Goal: Contribute content: Contribute content

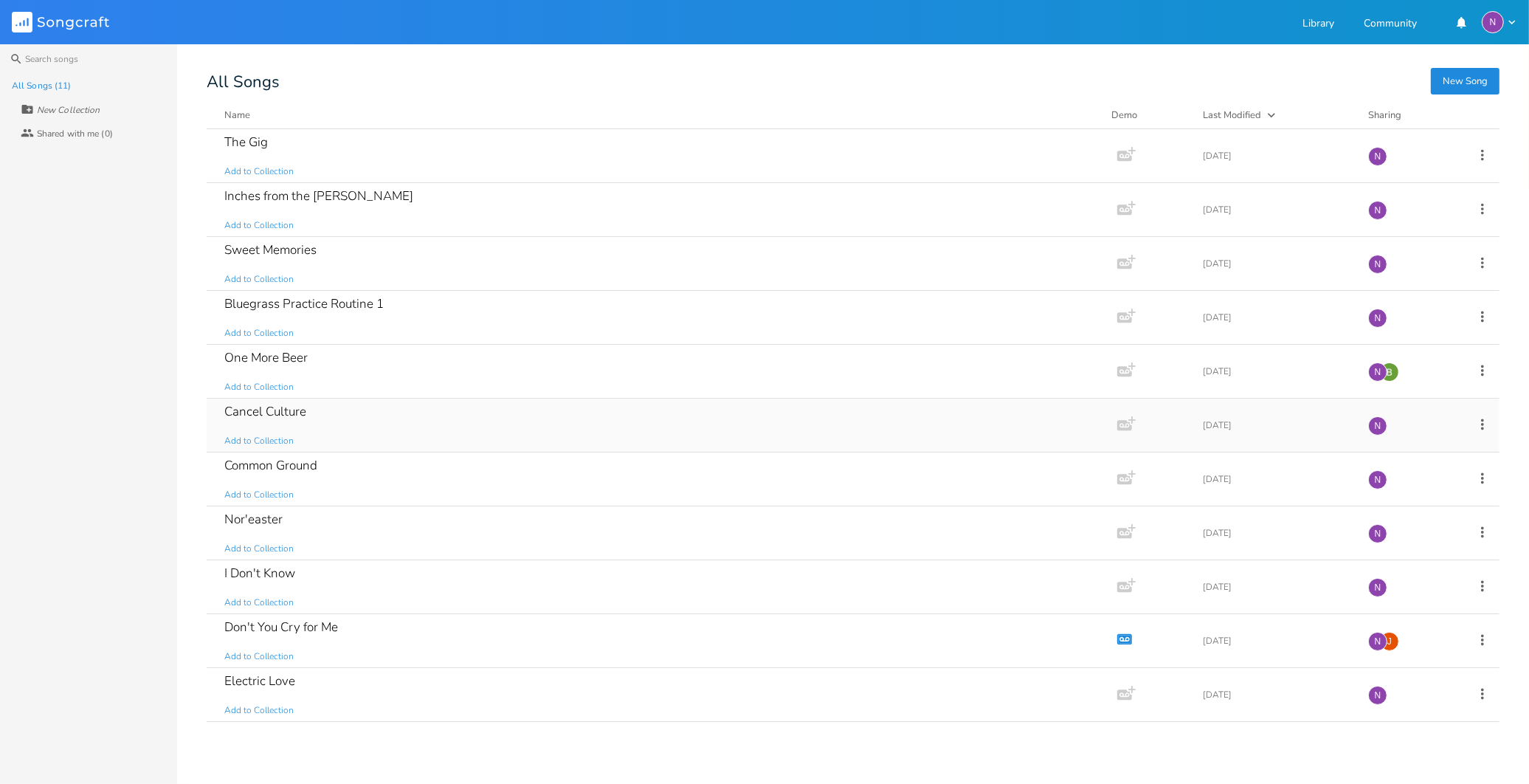
click at [1480, 417] on icon at bounding box center [1483, 424] width 16 height 16
drag, startPoint x: 1401, startPoint y: 576, endPoint x: 844, endPoint y: 72, distance: 751.2
click at [1400, 576] on span "[PERSON_NAME]" at bounding box center [1390, 573] width 40 height 11
click at [576, 423] on div "Common Ground Add to Collection" at bounding box center [659, 424] width 869 height 53
click at [1487, 476] on icon at bounding box center [1483, 478] width 16 height 16
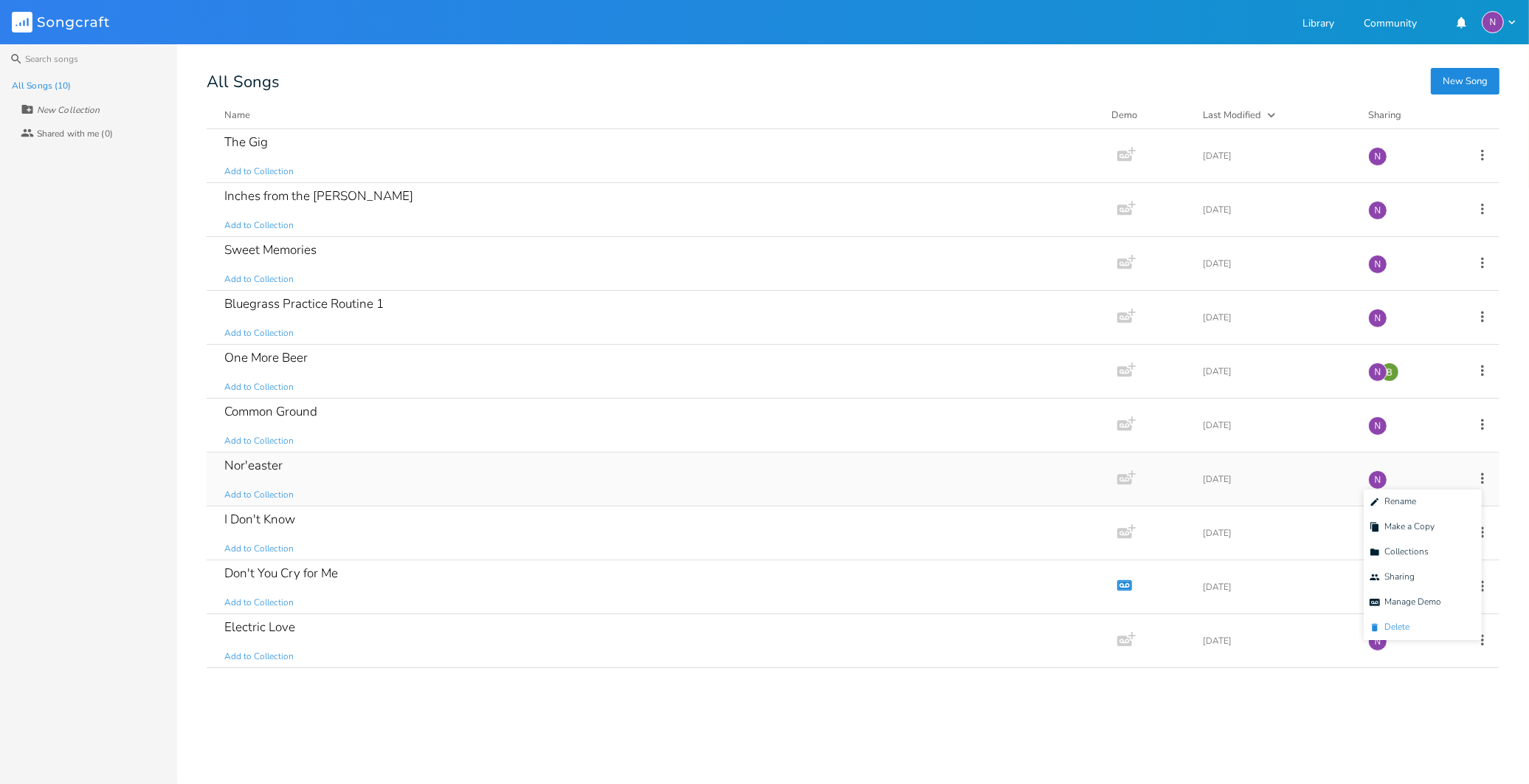
click at [1413, 623] on li "[PERSON_NAME]" at bounding box center [1423, 627] width 118 height 25
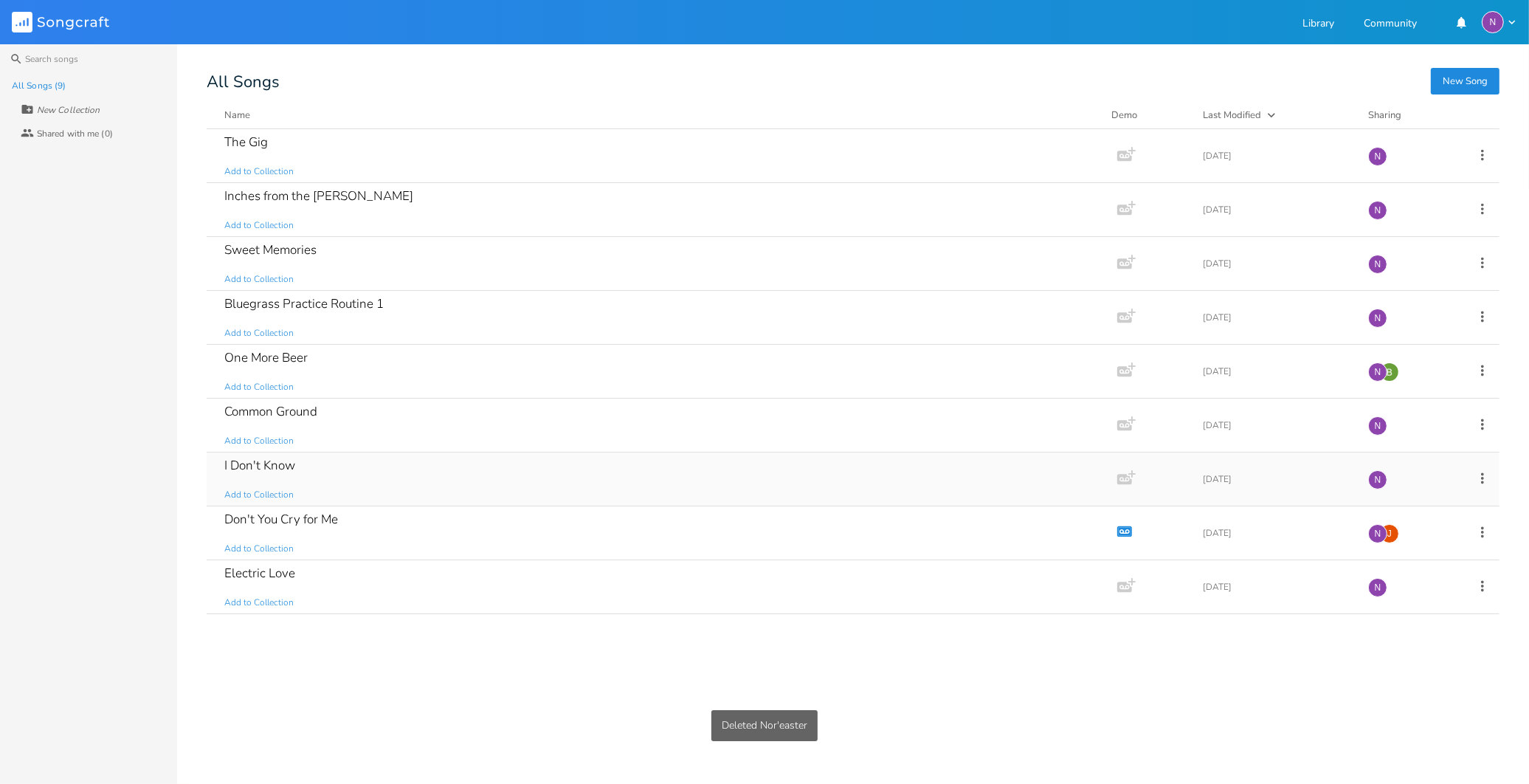
click at [346, 481] on div "I Don't Know Add to Collection" at bounding box center [659, 478] width 869 height 53
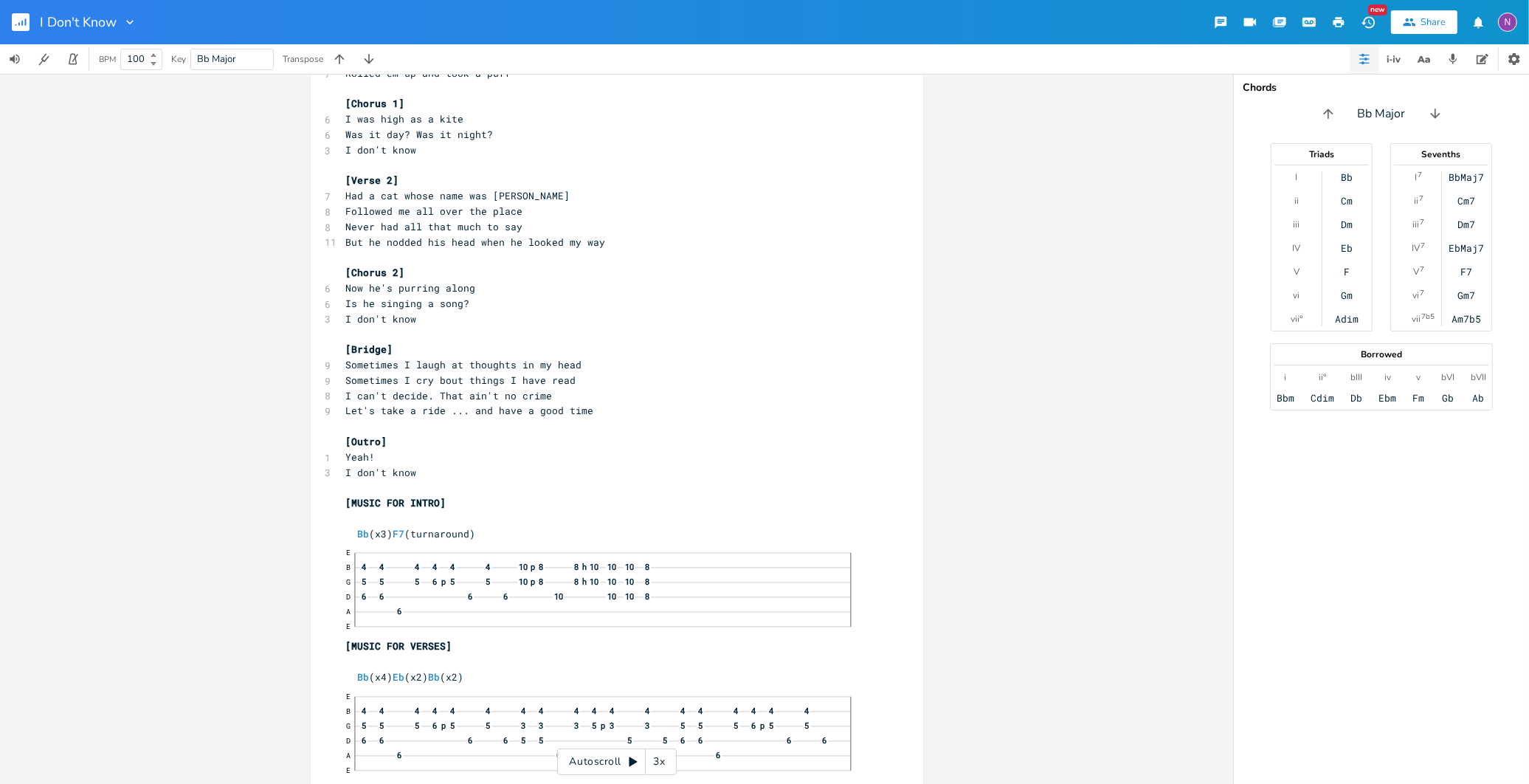
scroll to position [164, 0]
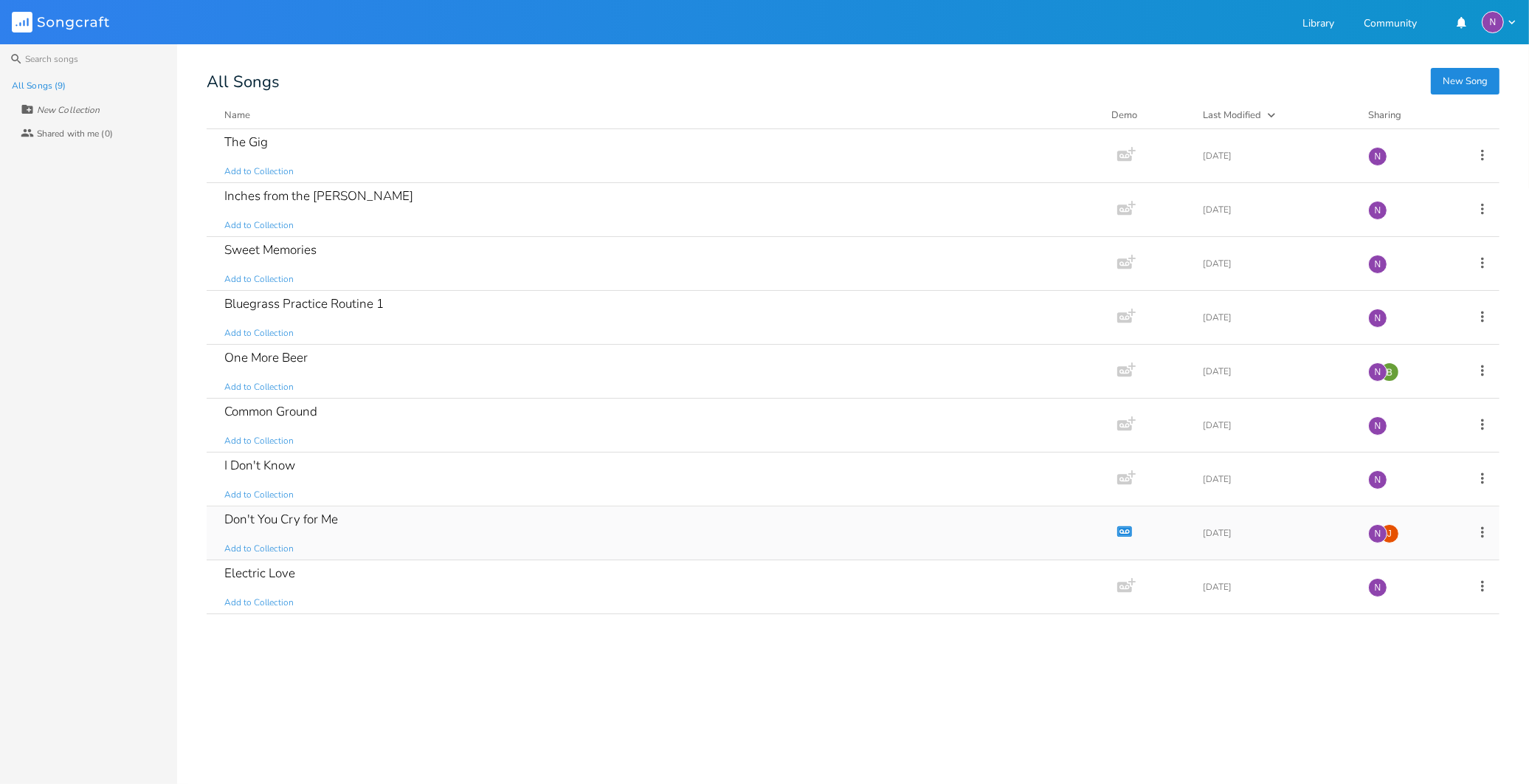
click at [301, 525] on div "Don't You Cry for Me" at bounding box center [281, 519] width 114 height 12
click at [274, 581] on div "Electric Love Add to Collection" at bounding box center [659, 587] width 869 height 53
click at [284, 156] on div "The Gig Add to Collection" at bounding box center [659, 156] width 869 height 53
click at [380, 319] on div "Bluegrass Practice Routine 1 Add to Collection" at bounding box center [659, 317] width 869 height 53
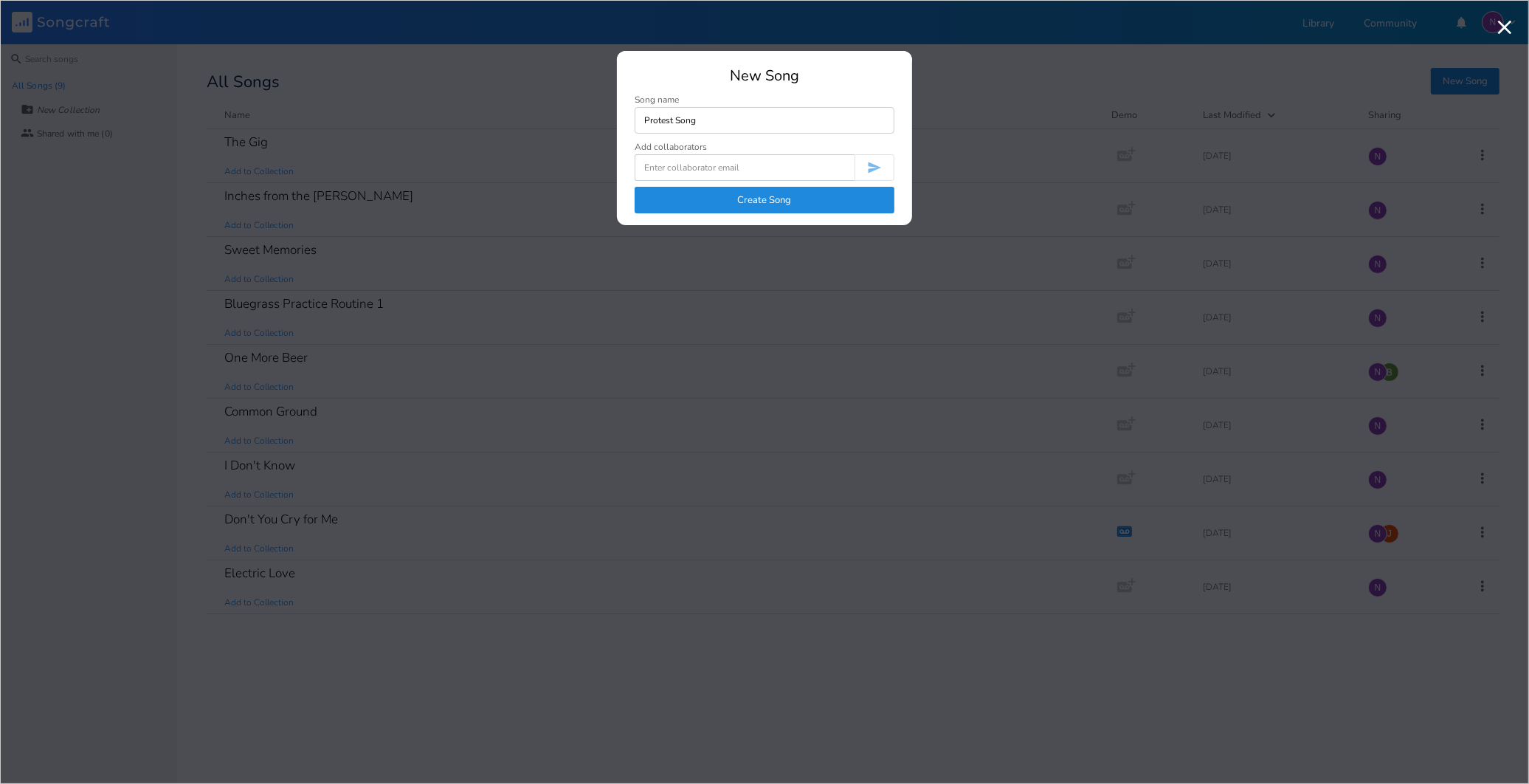
type input "Protest Song"
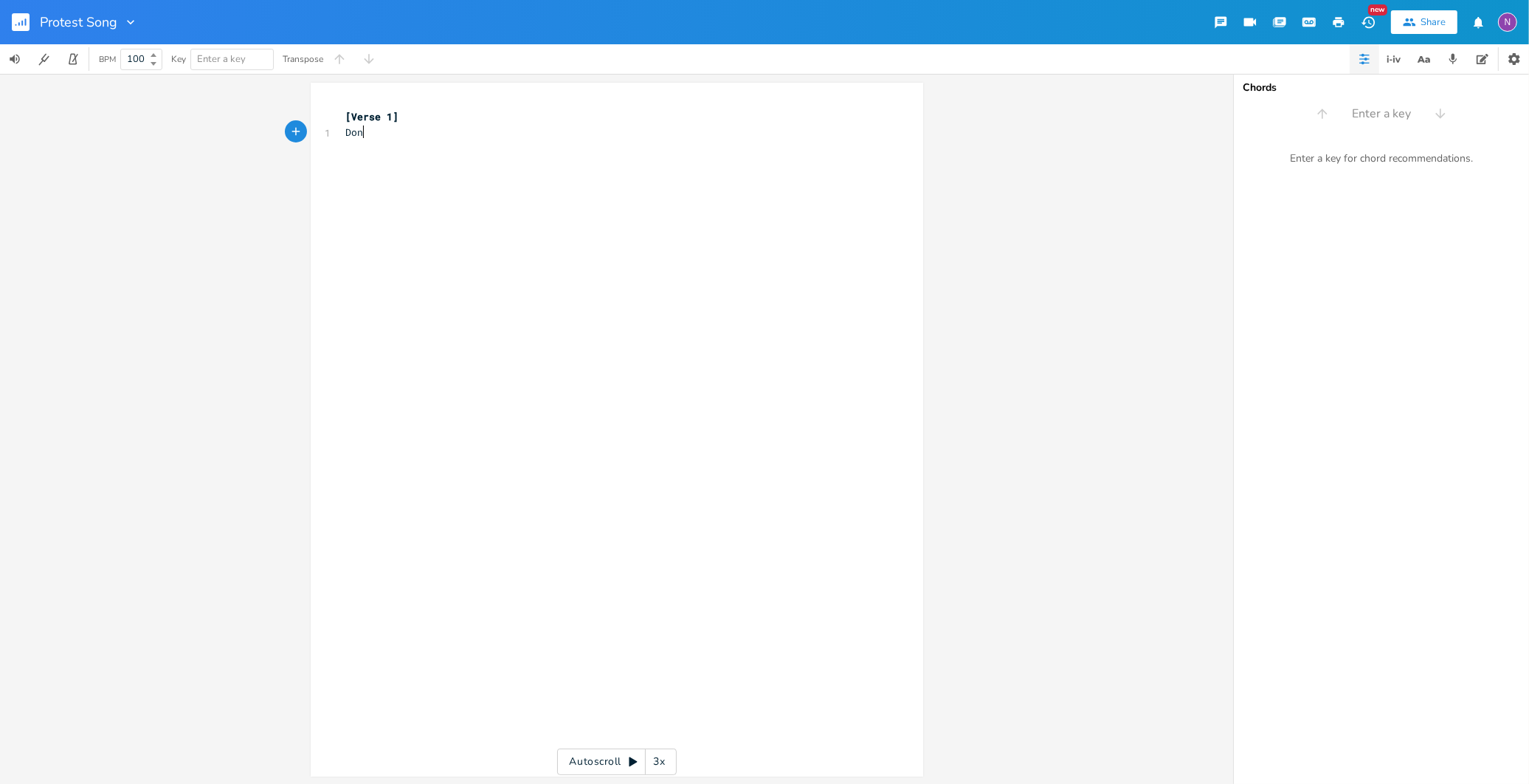
type textarea "Dont'"
type textarea "'g"
type textarea "t wanna lic"
type textarea "ve in a fascist state"
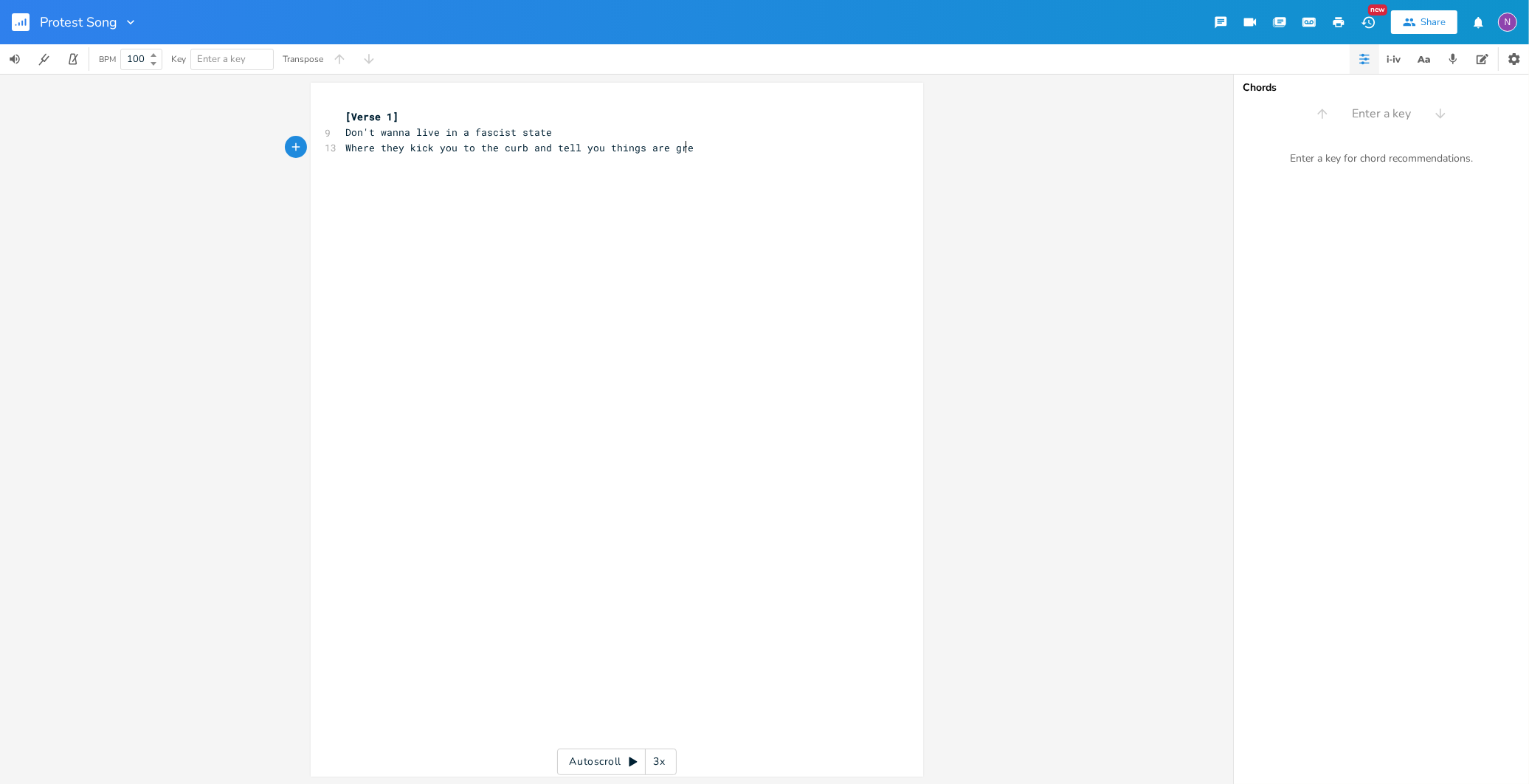
type textarea "Where they kick you to the curb and tell you things are great"
type textarea "Don't wn"
type textarea "ant no goods coming odo"
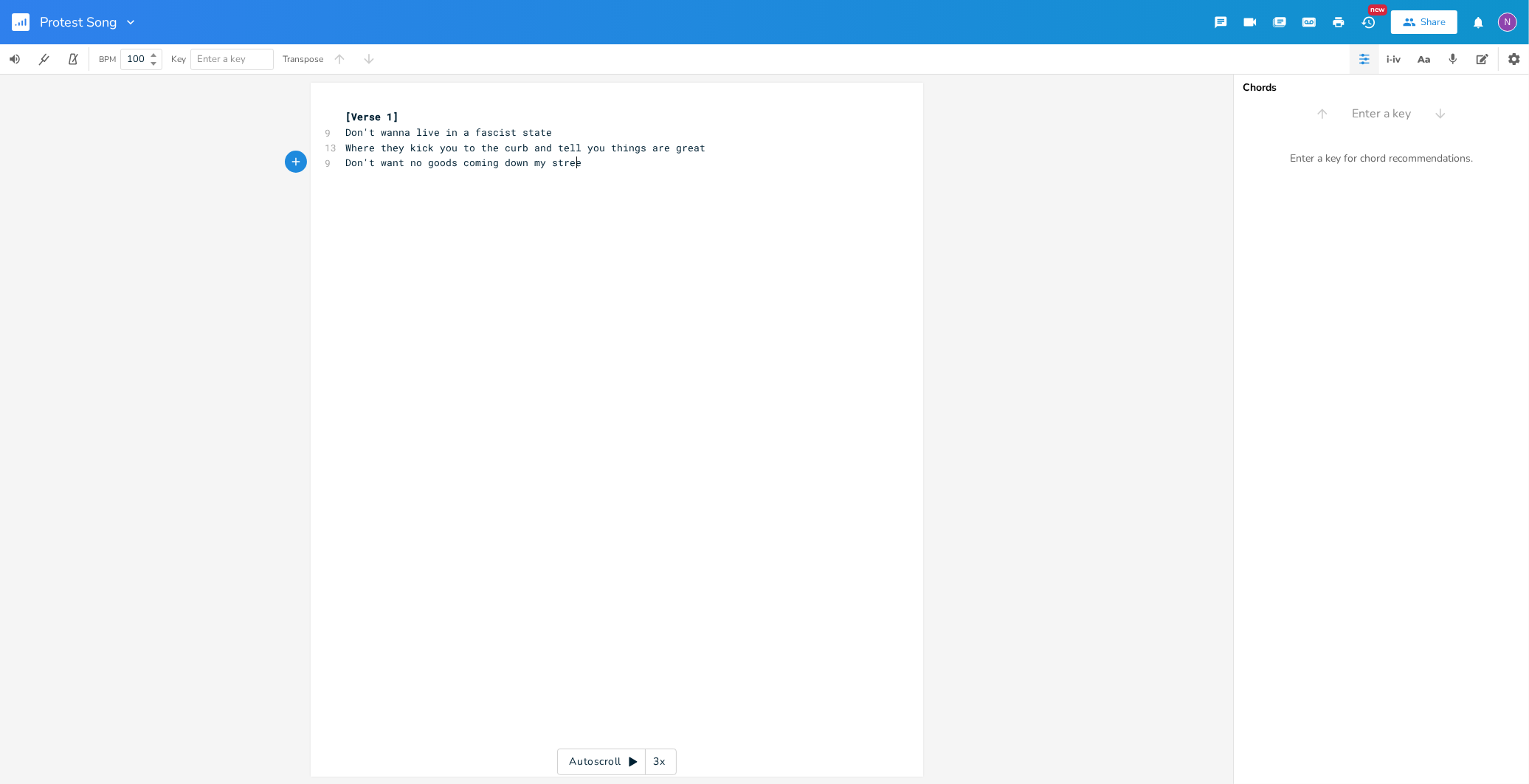
type textarea "down my street"
type textarea "Covering up their faces and a-packing heat"
type textarea "[Chorus]"
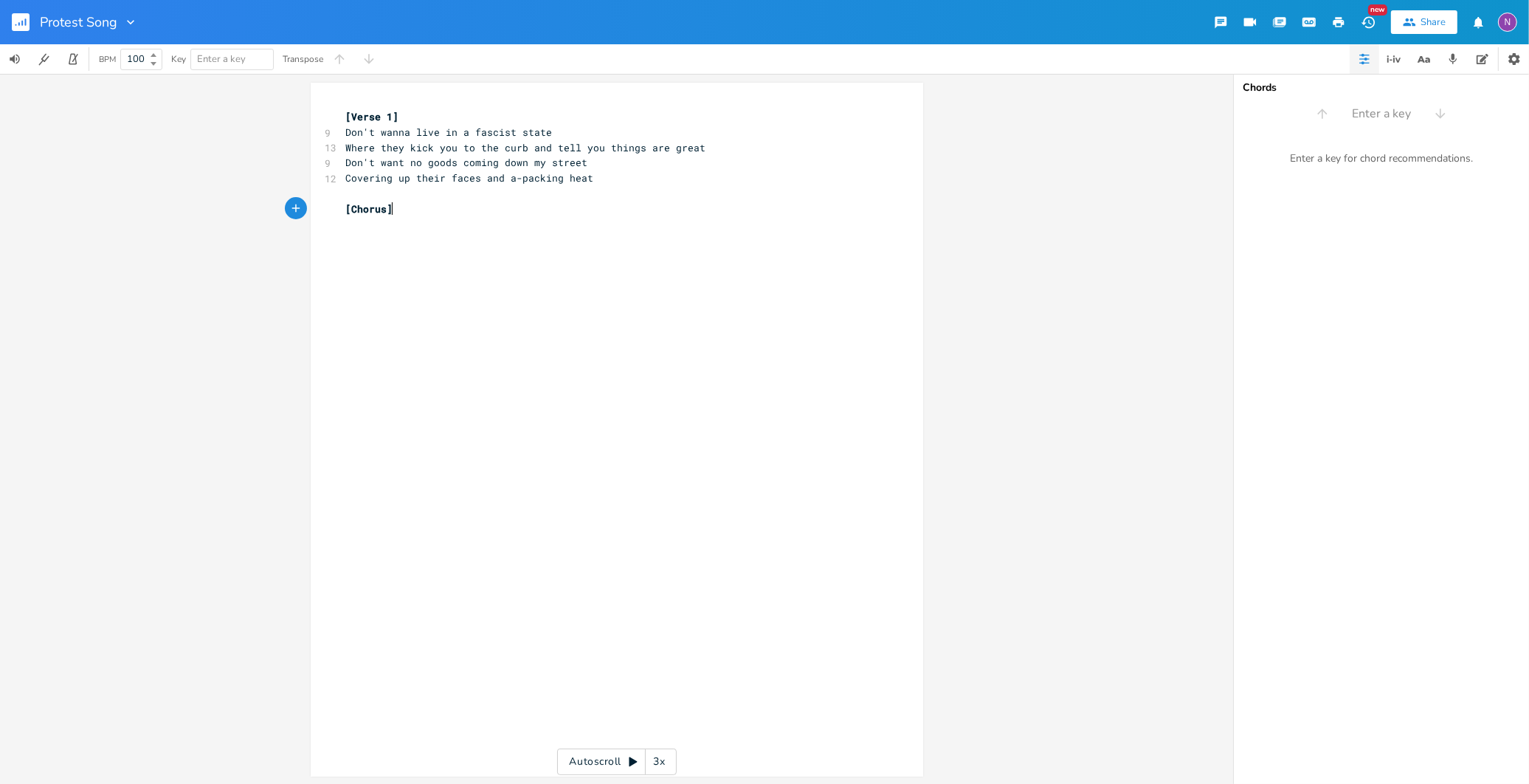
scroll to position [0, 37]
type textarea "This anit"
type textarea "in't the way America's supo"
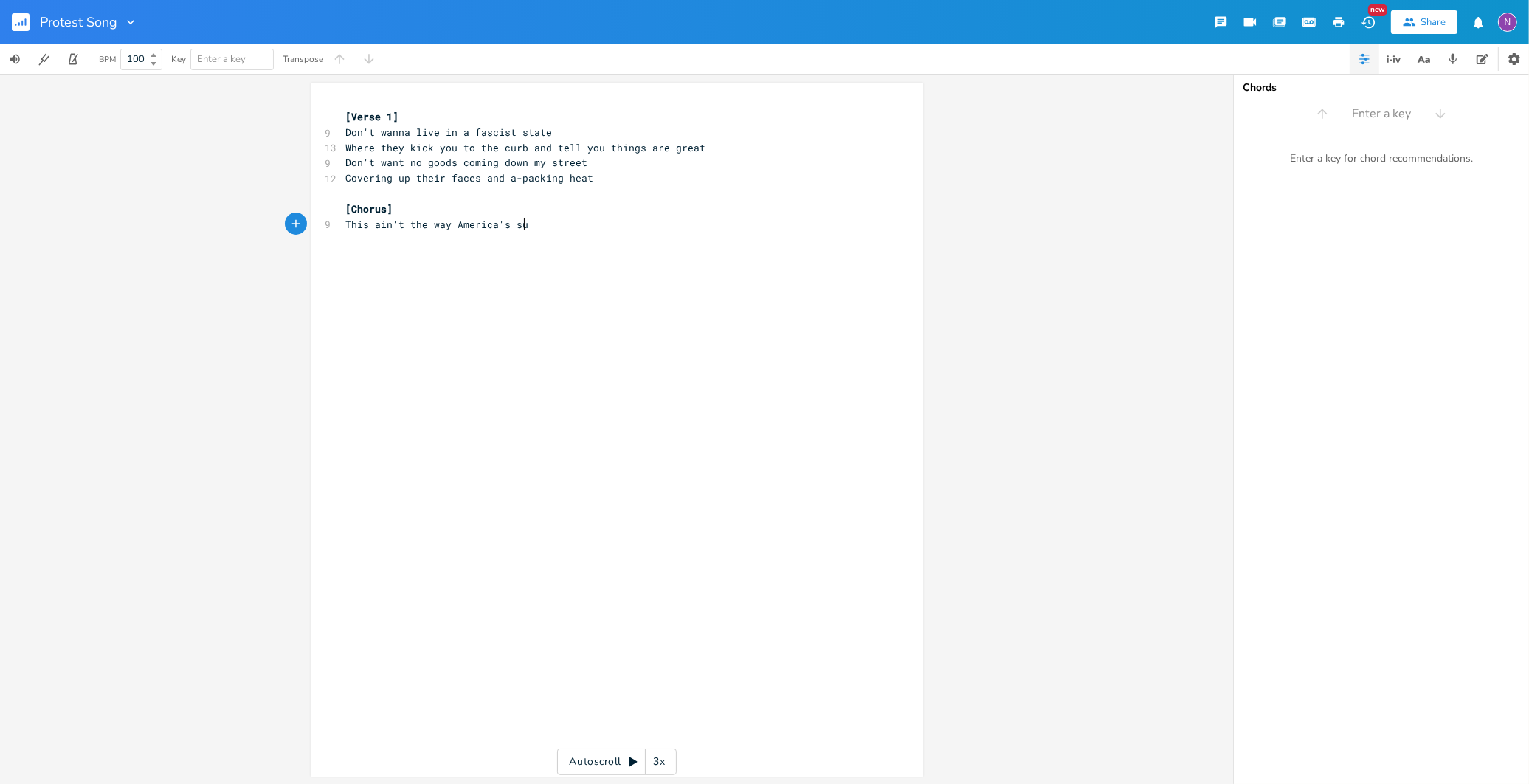
type textarea "p"
type textarea "posed to be"
type textarea "'sposed"
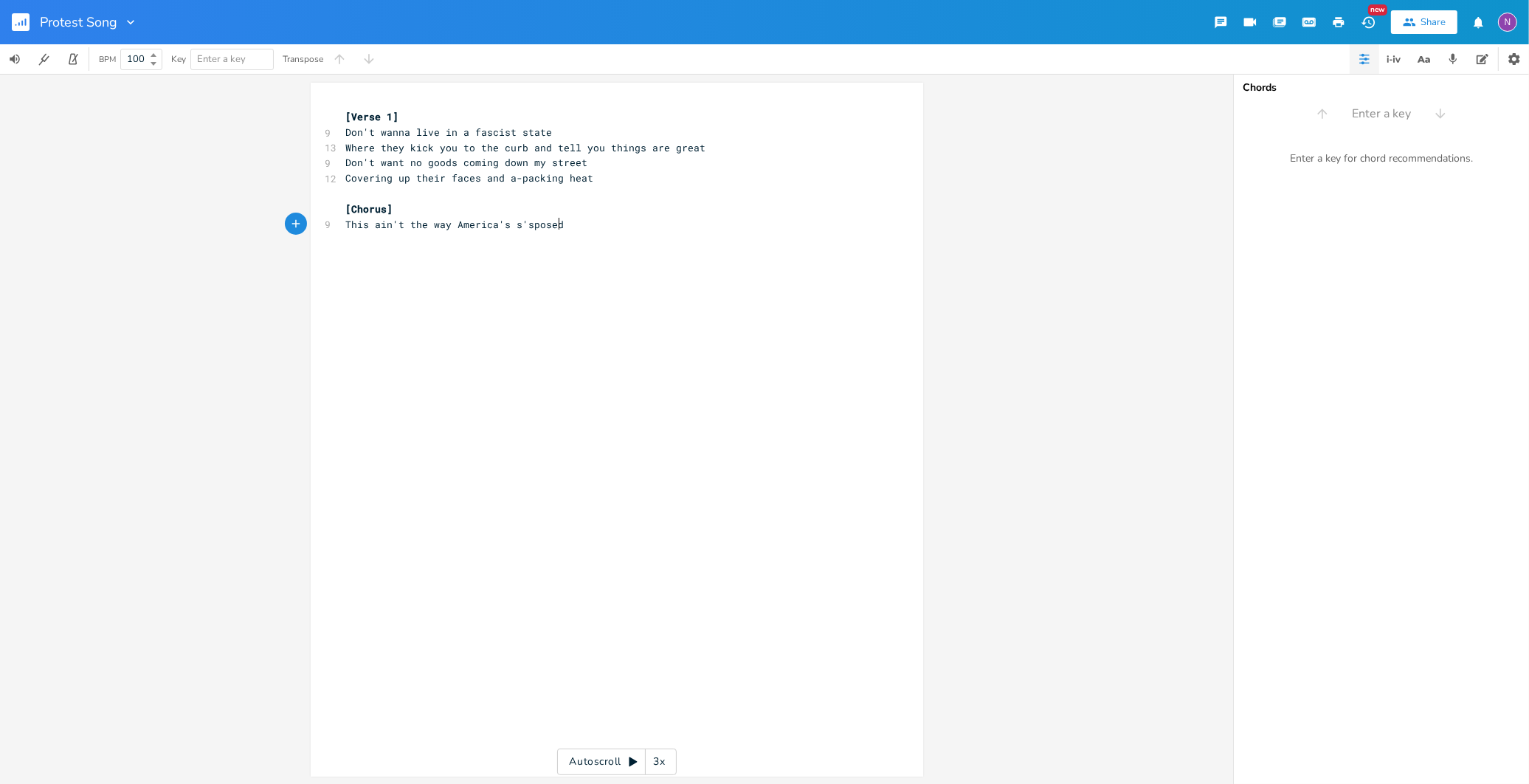
scroll to position [0, 34]
type textarea "posed to be"
type textarea "What happened to"
type textarea "t's happend"
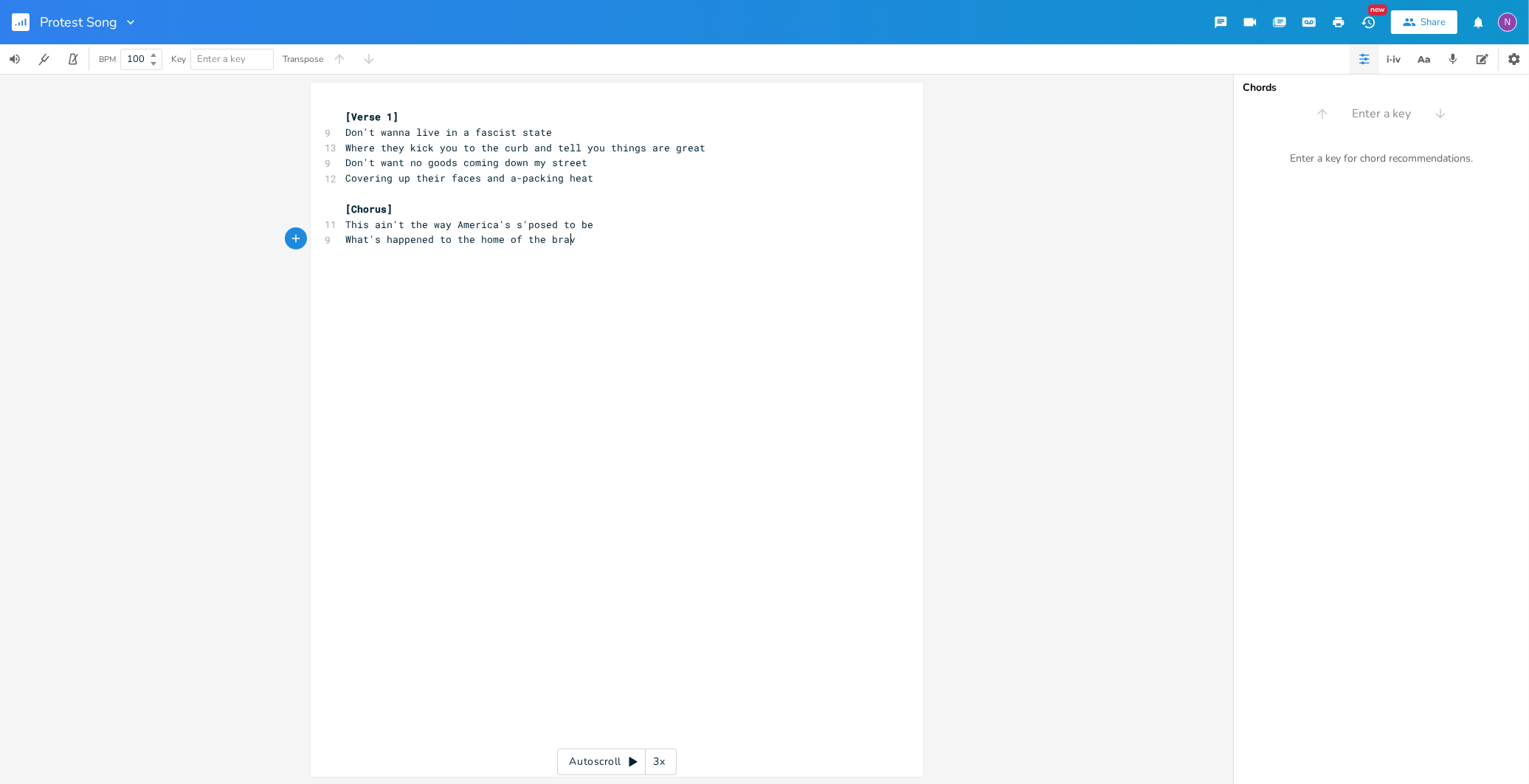
type textarea "ed to the home of the brave"
type textarea "And the land of the free?"
type textarea "[Verse 2]"
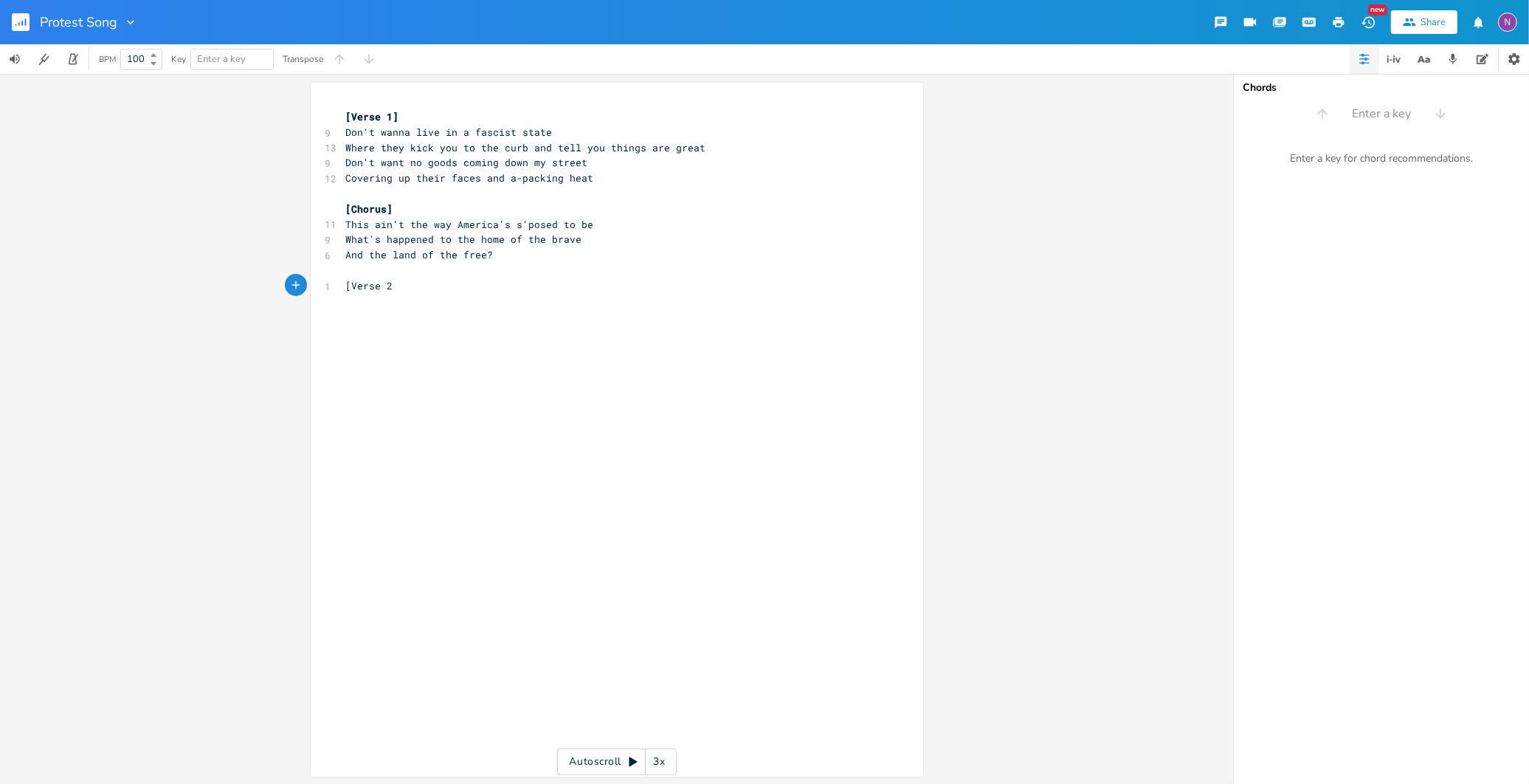
scroll to position [0, 39]
click at [446, 161] on span "Don't want no goods coming down my street" at bounding box center [466, 162] width 242 height 13
type textarea "n"
click at [343, 306] on pre "​" at bounding box center [610, 301] width 533 height 16
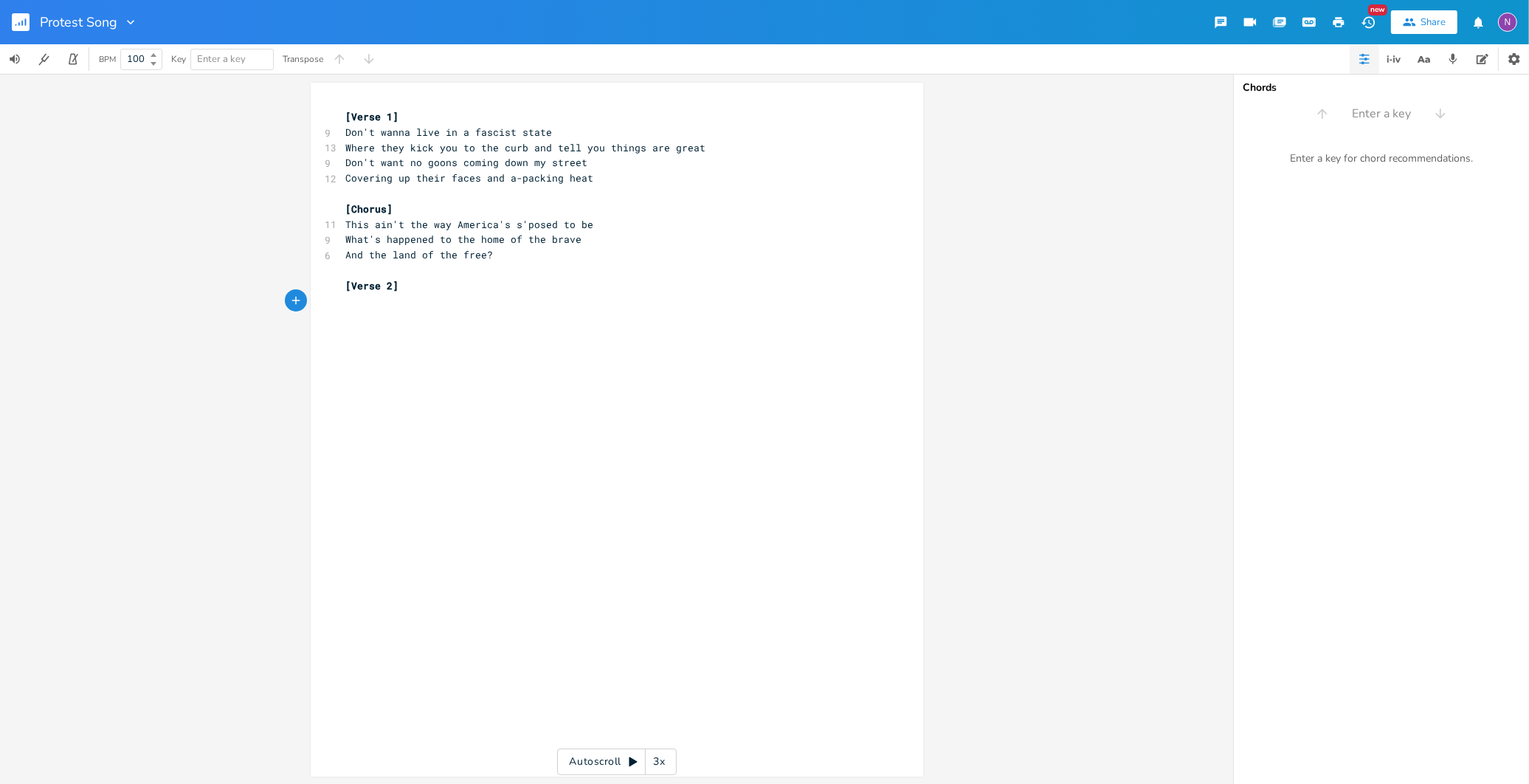
click at [463, 134] on span "Don't wanna live in a fascist state" at bounding box center [449, 132] width 206 height 13
click at [343, 321] on pre "​" at bounding box center [610, 316] width 533 height 16
type textarea "D"
type textarea "Dont'"
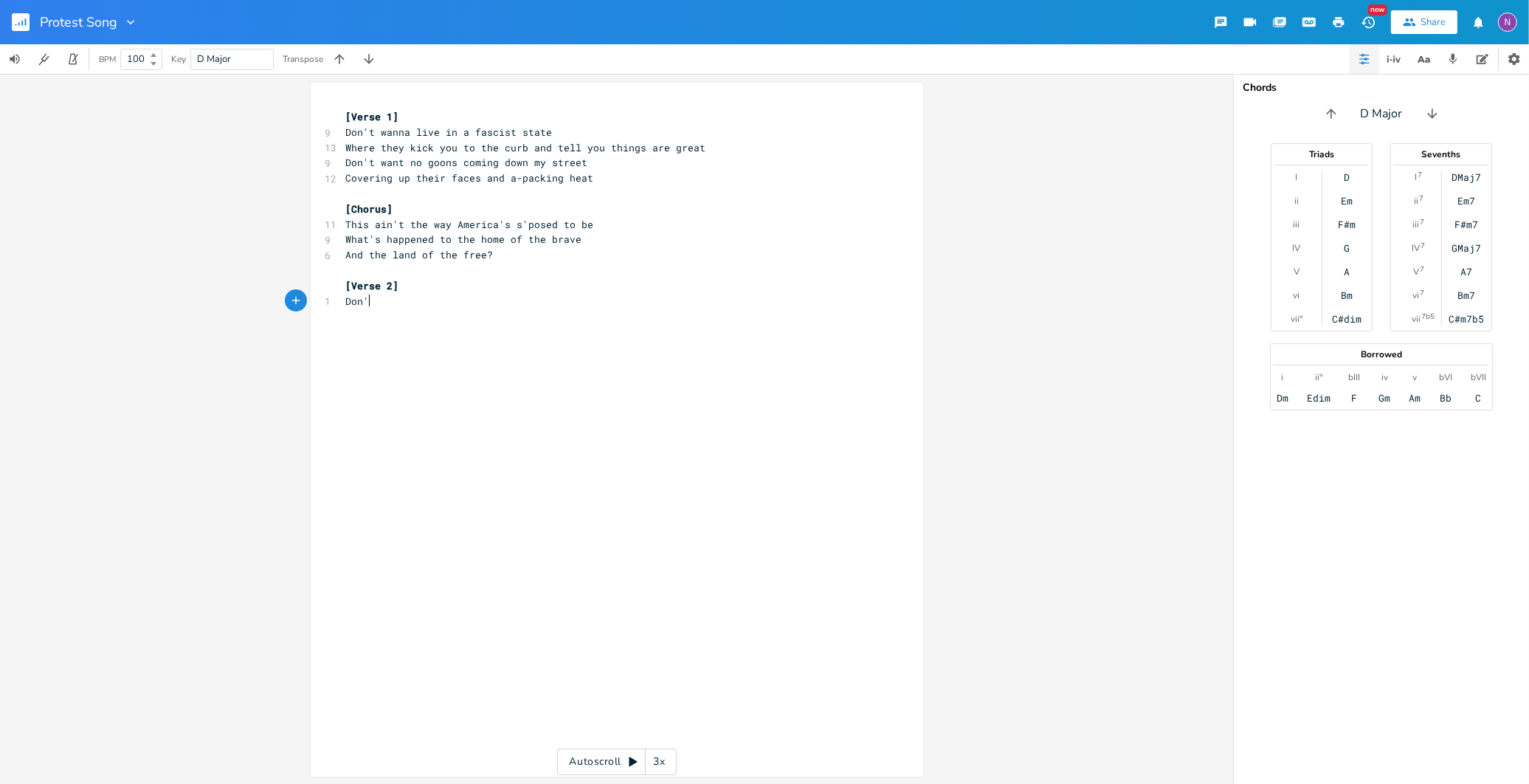
type textarea "'s"
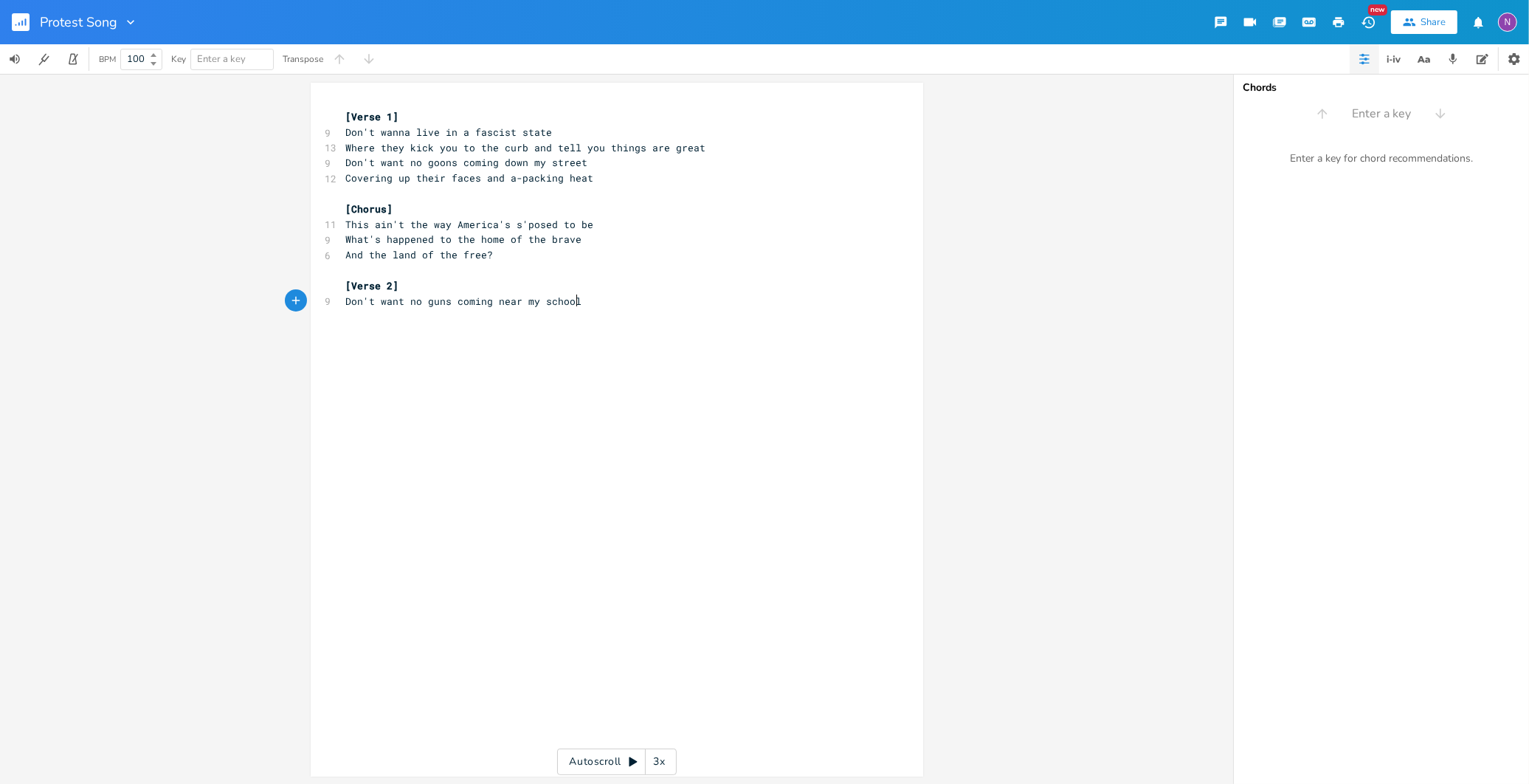
type textarea "t want no guns coming near my schools"
type textarea "But the 435 are a ship of fools"
type textarea "How come the feds shut my hospital down?"
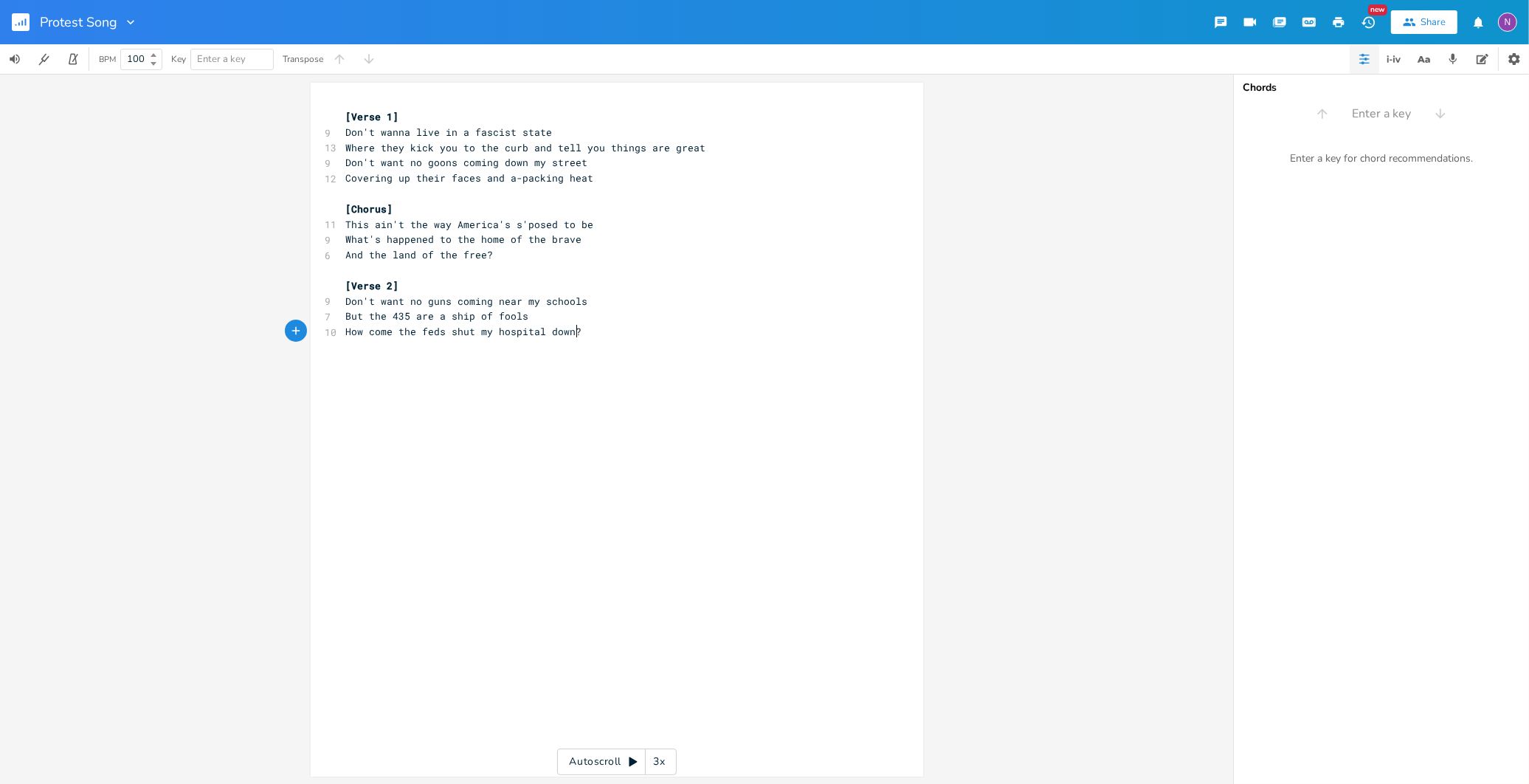
scroll to position [0, 193]
type textarea "I've got to drive"
type textarea "t's a 500 9i"
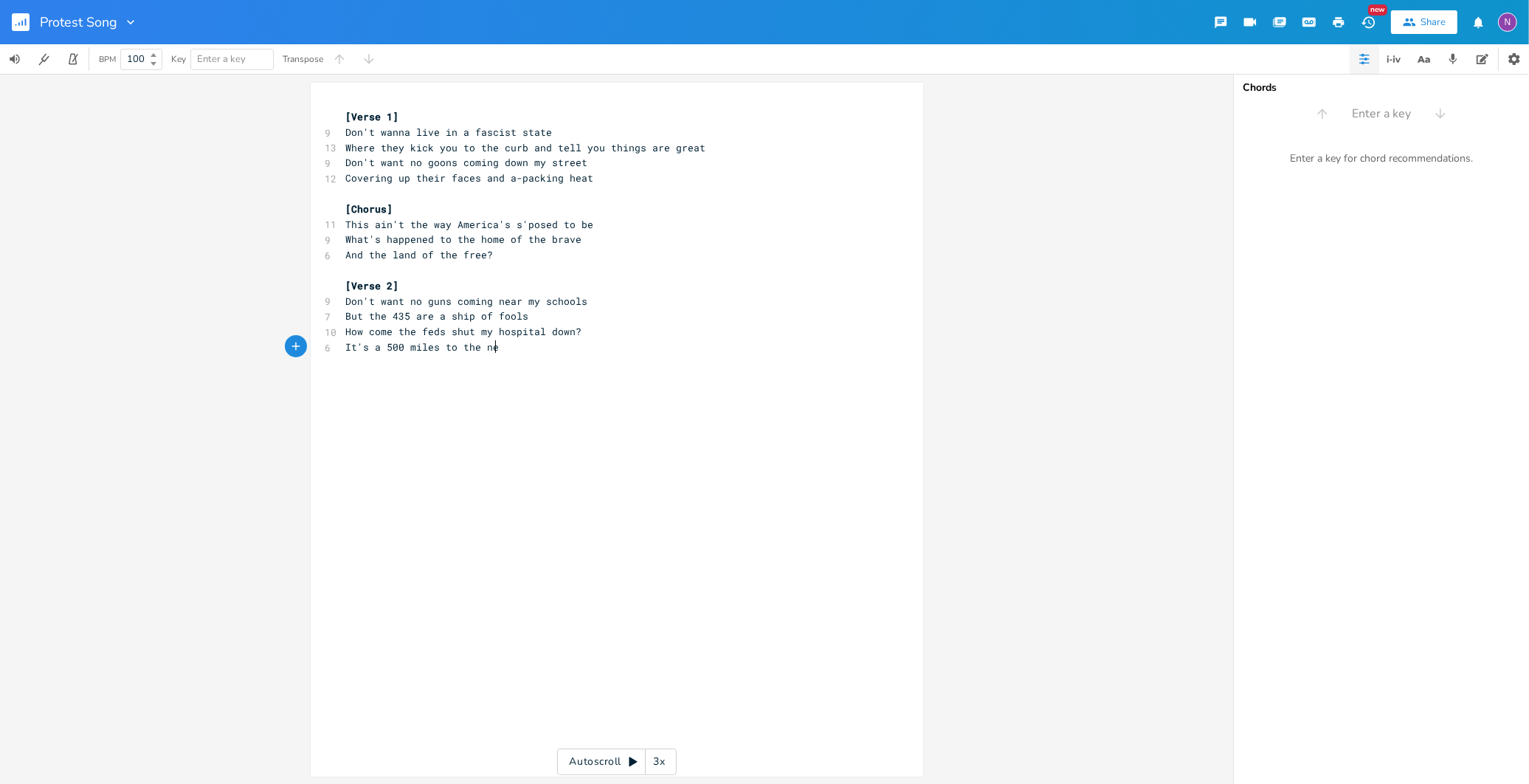
type textarea "miles to the nex"
type textarea "iw"
type textarea "NOw I"
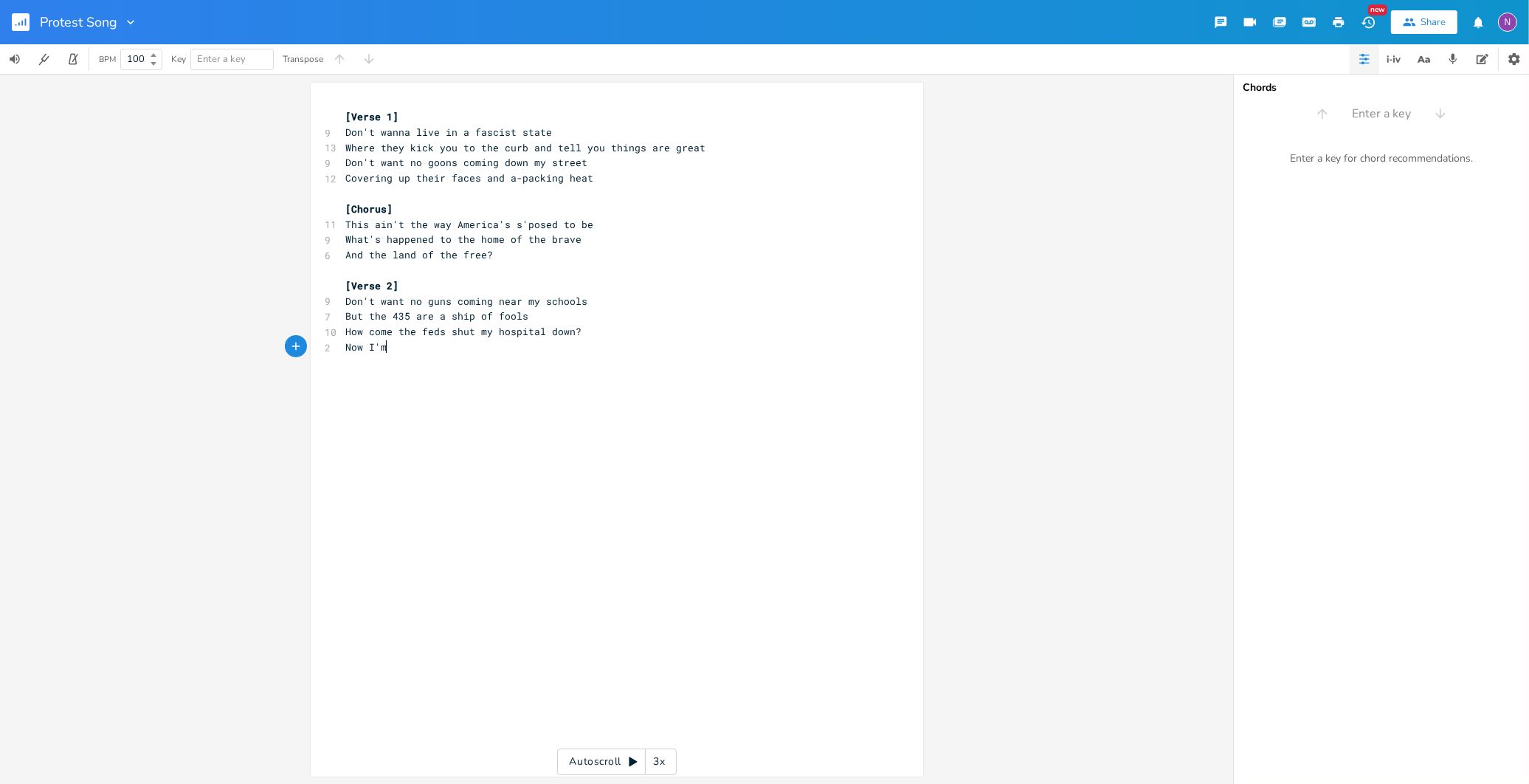
scroll to position [0, 31]
type textarea "ow I'm 500 miles from the co"
type textarea "losest one"
click at [368, 351] on span "Now I'm 500 miles from the closest one" at bounding box center [458, 347] width 225 height 13
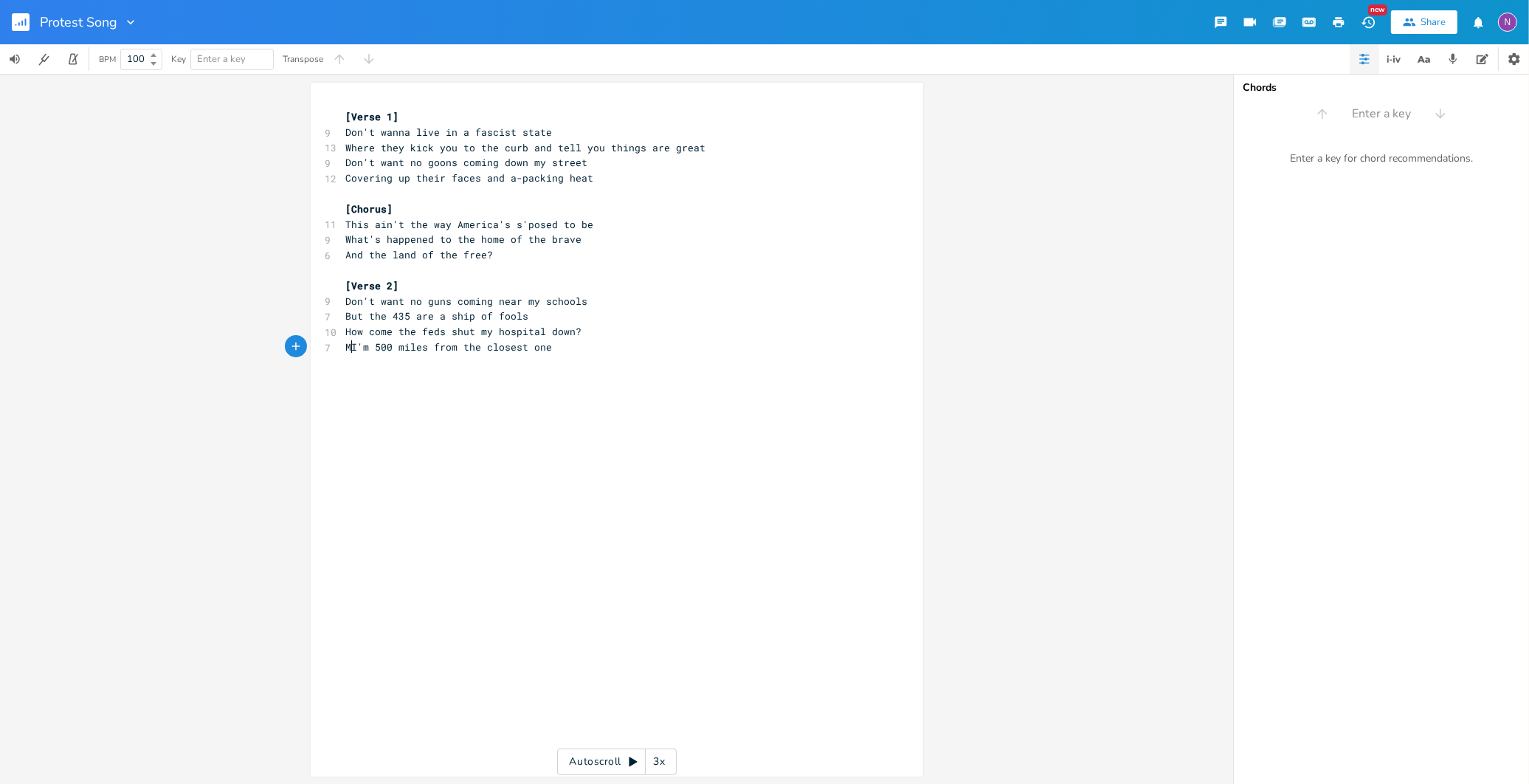
scroll to position [0, 19]
type textarea "Man,"
click at [567, 341] on pre "Man, I'm 500 miles from the closest one" at bounding box center [610, 347] width 533 height 16
type textarea "town"
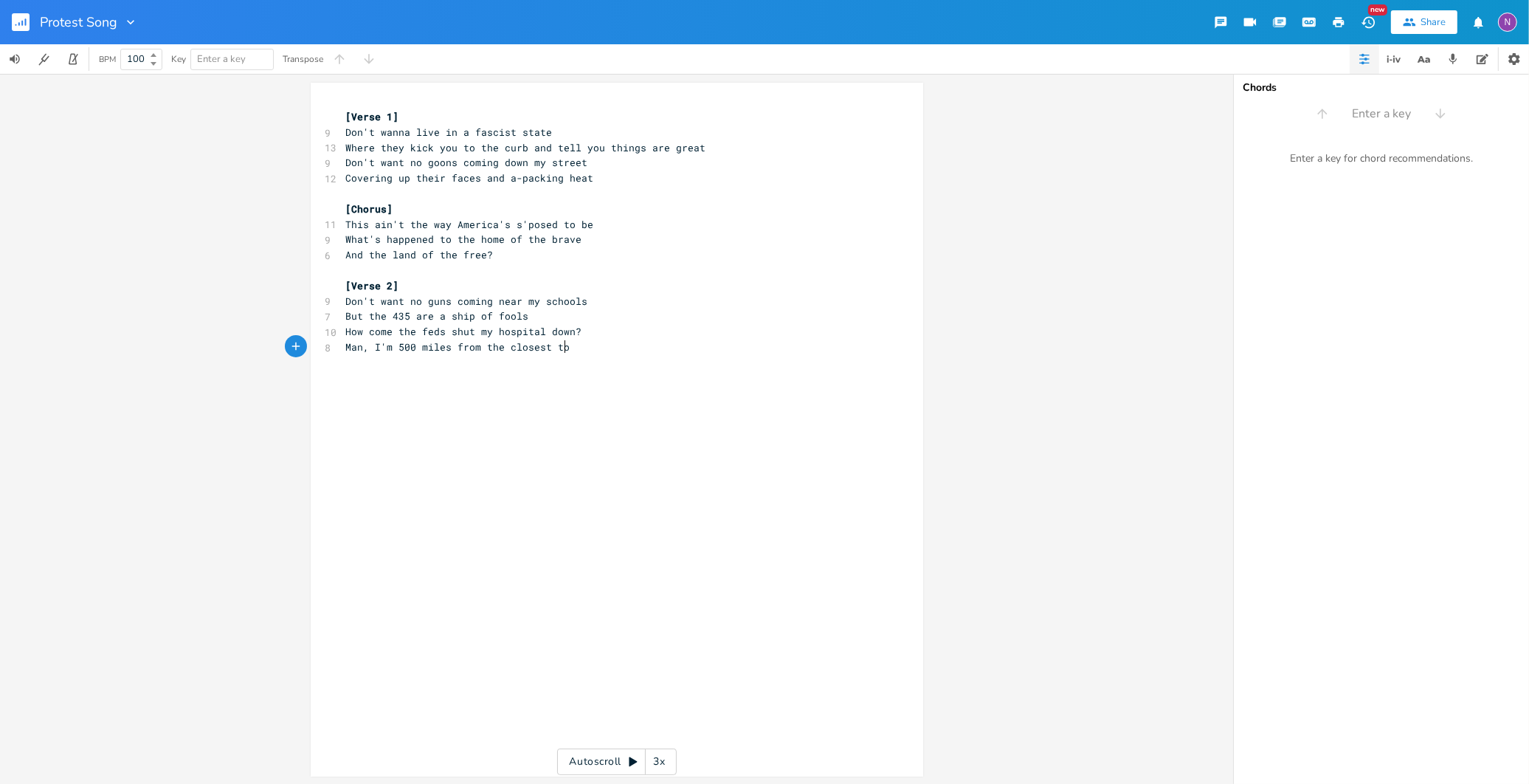
scroll to position [0, 22]
click at [347, 364] on div "xxxxxxxxxx [Verse 1] 9 Don't wanna live in a fascist state 13 Where they kick y…" at bounding box center [628, 443] width 569 height 674
type textarea "[Choruis"
click at [360, 405] on div "xxxxxxxxxx [Verse 1] 9 Don't wanna live in a fascist state 13 Where they kick y…" at bounding box center [628, 443] width 569 height 674
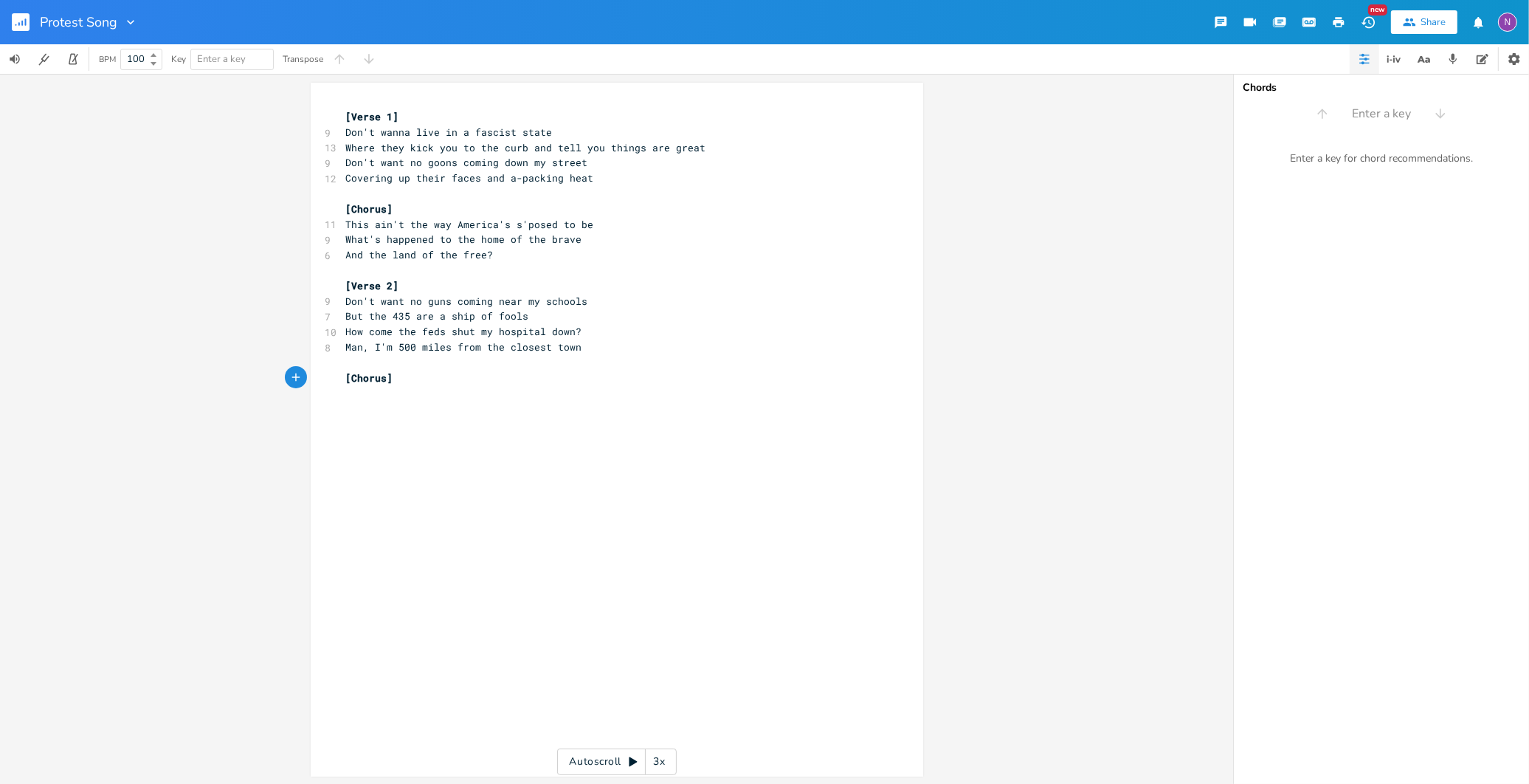
click at [343, 420] on div "xxxxxxxxxx [Verse 1] 9 Don't wanna live in a fascist state 13 Where they kick y…" at bounding box center [628, 443] width 569 height 674
type textarea "s]"
